Goal: Information Seeking & Learning: Learn about a topic

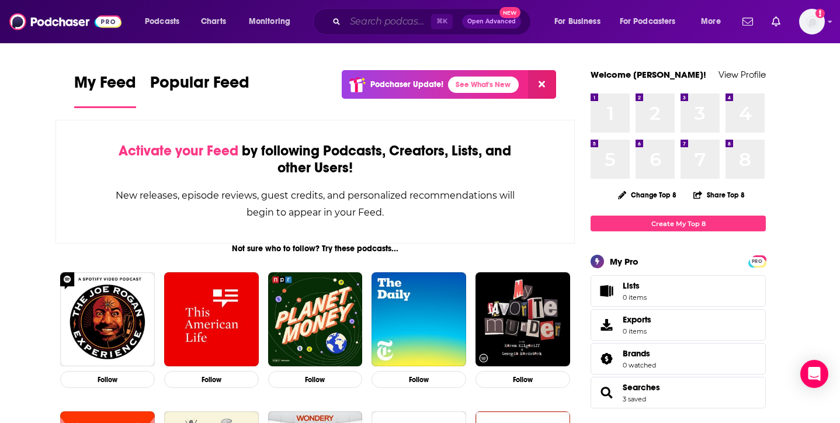
click at [383, 23] on input "Search podcasts, credits, & more..." at bounding box center [388, 21] width 86 height 19
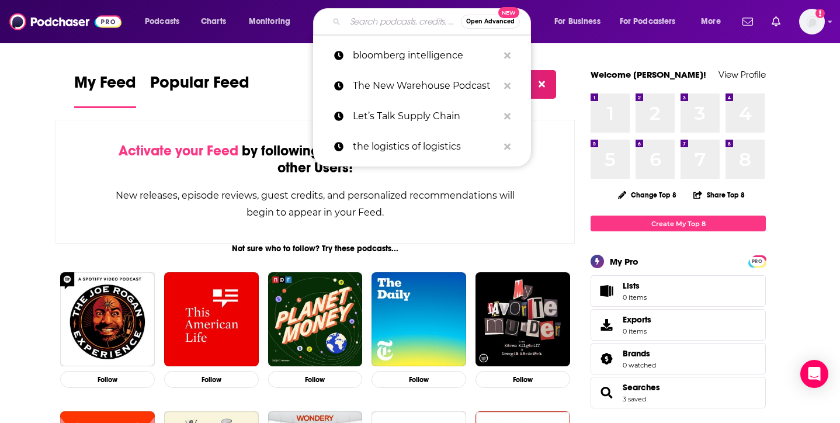
paste input "[PERSON_NAME]'s Podcast,"
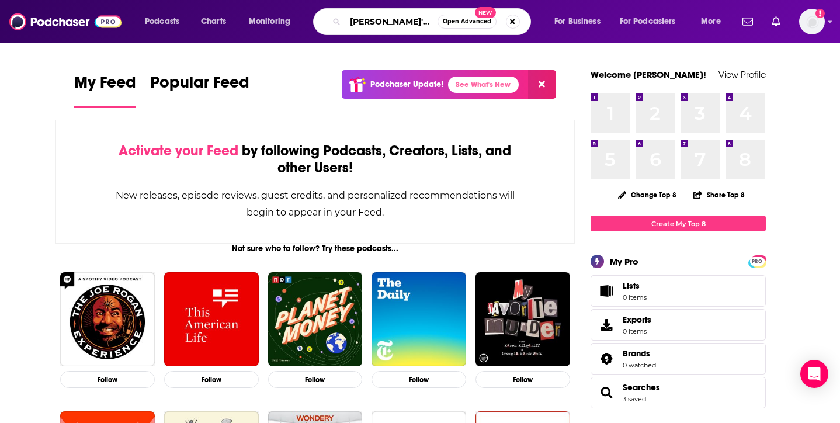
type input "[PERSON_NAME]'s Podcast"
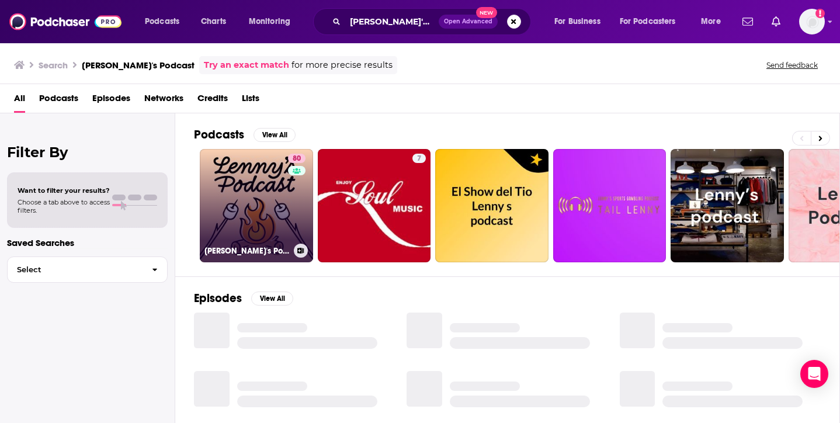
click at [252, 213] on link "80 [PERSON_NAME]'s Podcast: Product | Career | Growth" at bounding box center [256, 205] width 113 height 113
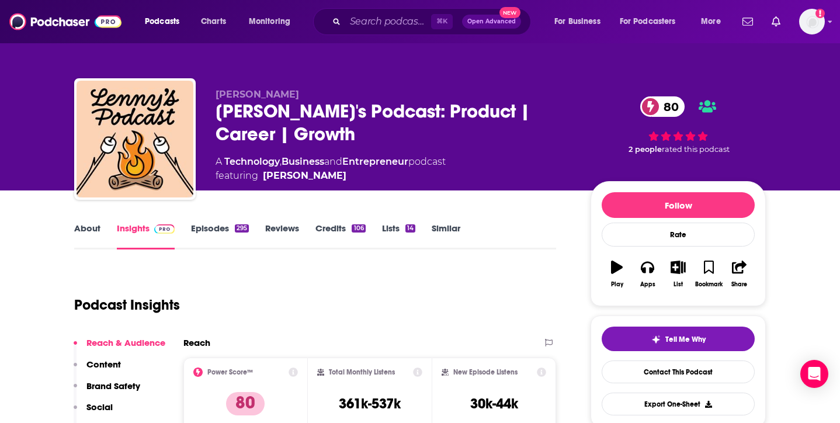
click at [218, 229] on link "Episodes 295" at bounding box center [220, 236] width 58 height 27
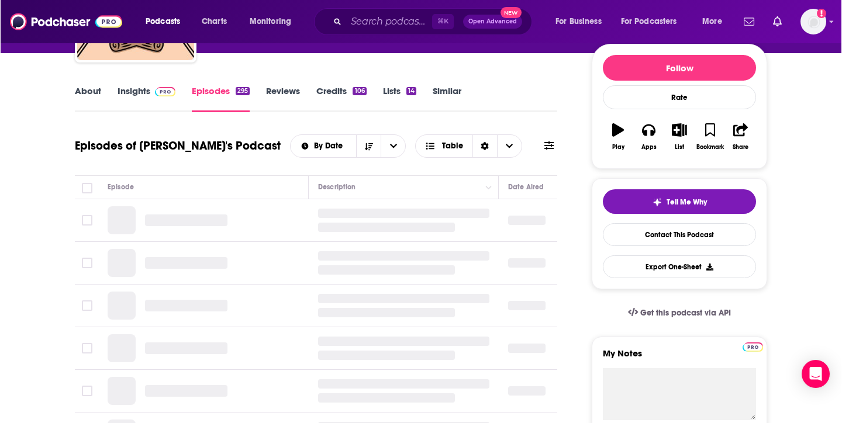
scroll to position [137, 0]
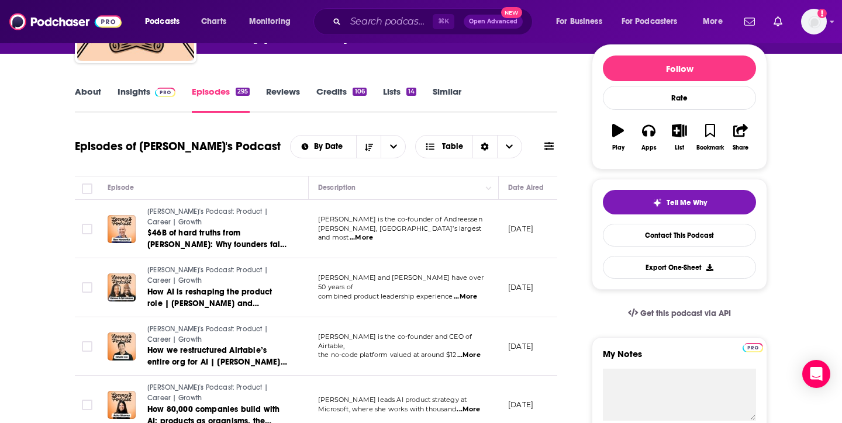
click at [85, 91] on link "About" at bounding box center [88, 99] width 26 height 27
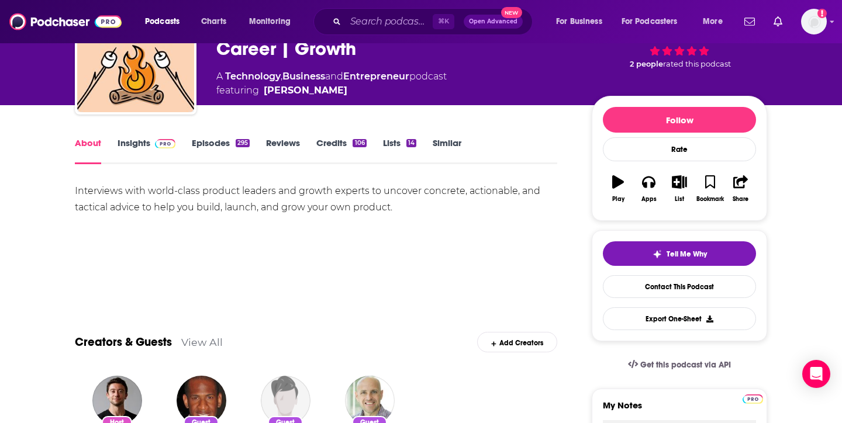
scroll to position [77, 0]
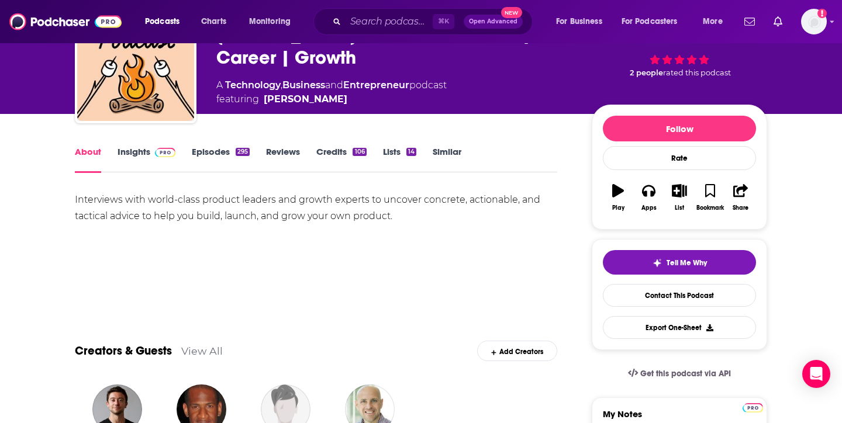
click at [132, 153] on link "Insights" at bounding box center [146, 159] width 58 height 27
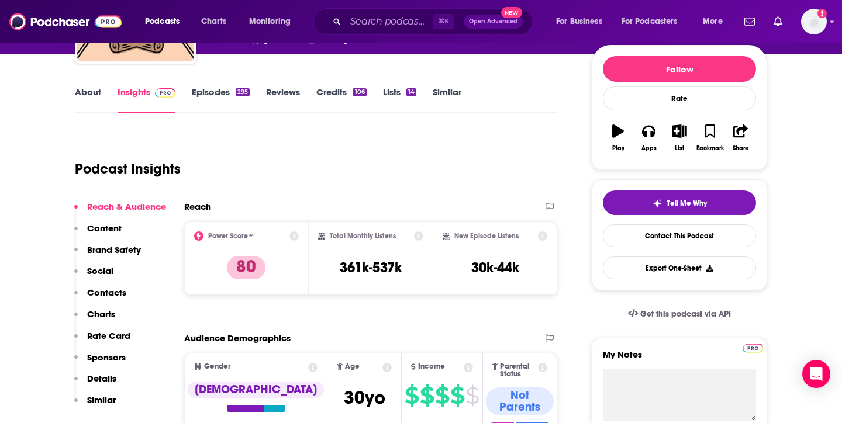
scroll to position [138, 0]
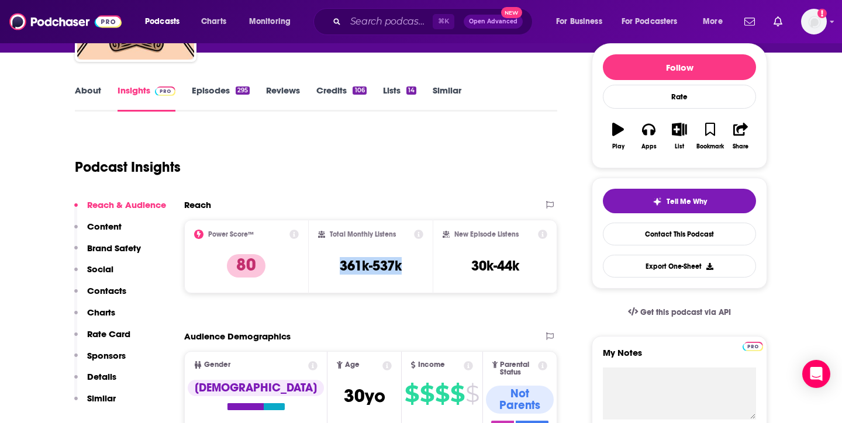
drag, startPoint x: 332, startPoint y: 267, endPoint x: 421, endPoint y: 266, distance: 89.4
click at [421, 266] on div "Total Monthly Listens 361k-537k" at bounding box center [371, 257] width 106 height 54
copy h3 "361k-537k"
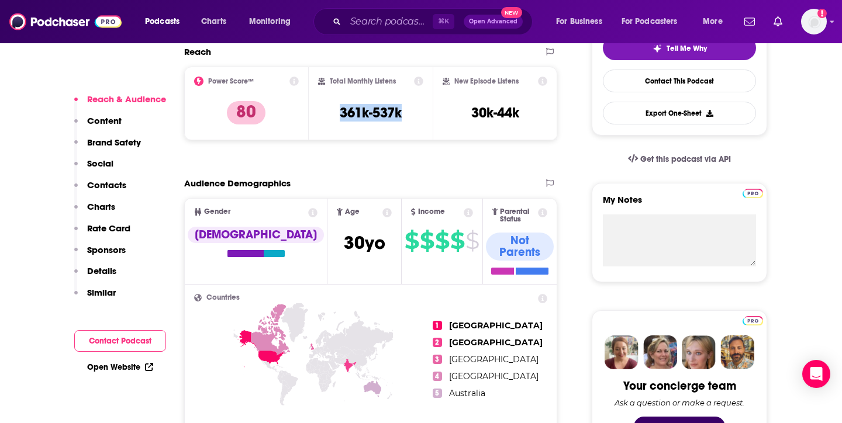
scroll to position [330, 0]
